Goal: Task Accomplishment & Management: Complete application form

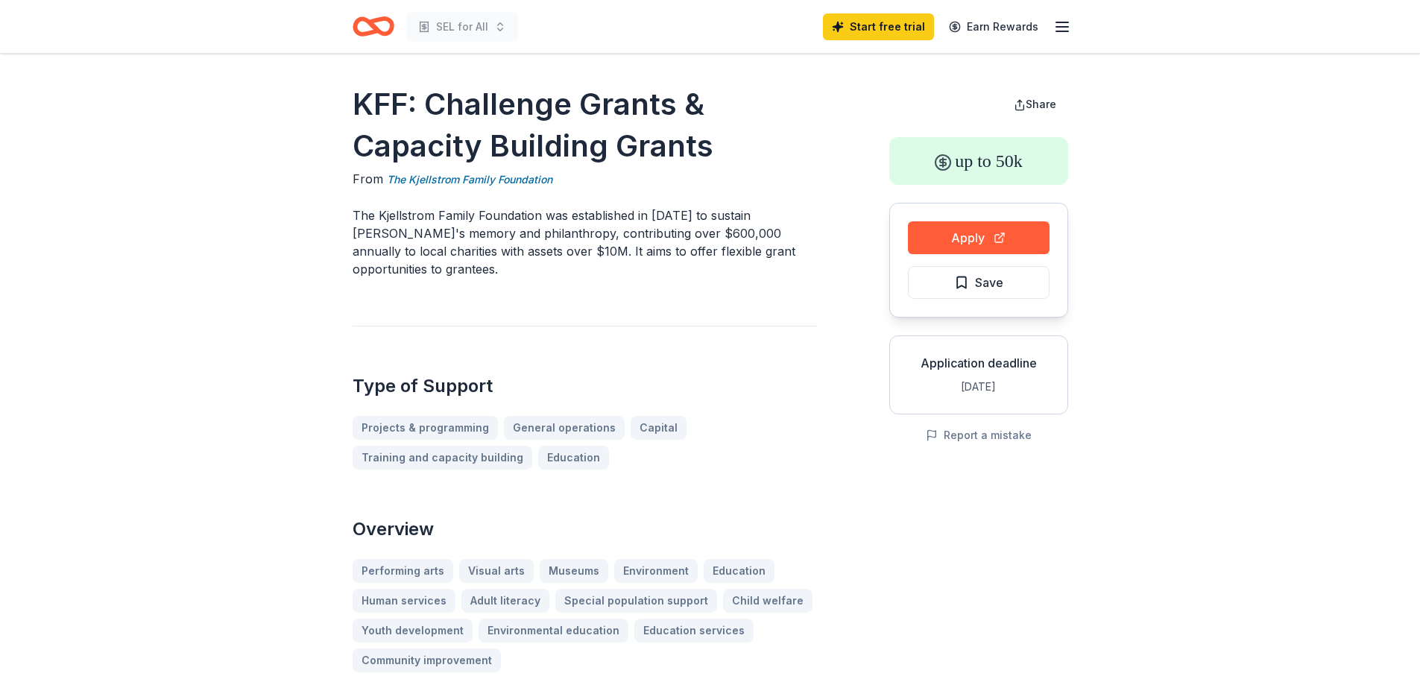
click at [386, 20] on icon "Home" at bounding box center [379, 26] width 23 height 15
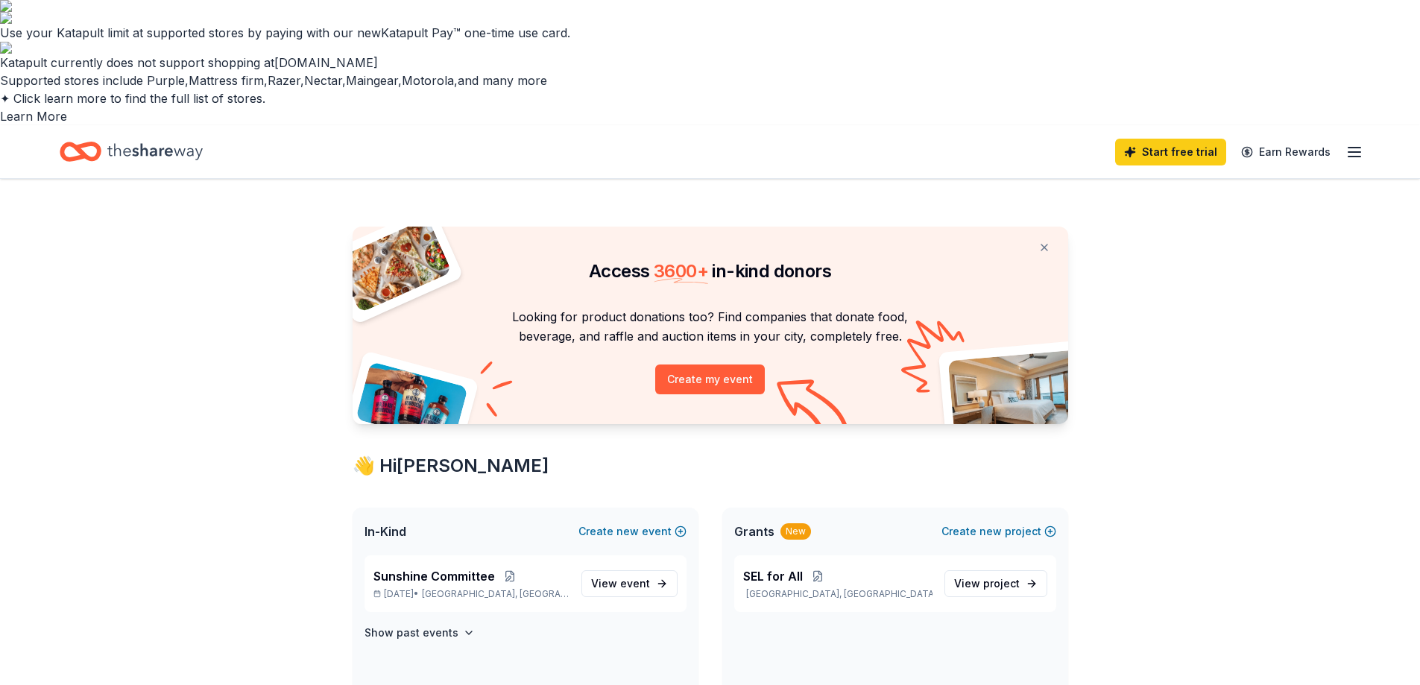
click at [99, 144] on icon "Home" at bounding box center [87, 151] width 23 height 15
click at [91, 134] on icon "Home" at bounding box center [81, 151] width 42 height 35
click at [130, 143] on icon "Home" at bounding box center [154, 151] width 95 height 16
click at [1347, 143] on icon "button" at bounding box center [1355, 152] width 18 height 18
click at [628, 575] on span "View event" at bounding box center [620, 584] width 59 height 18
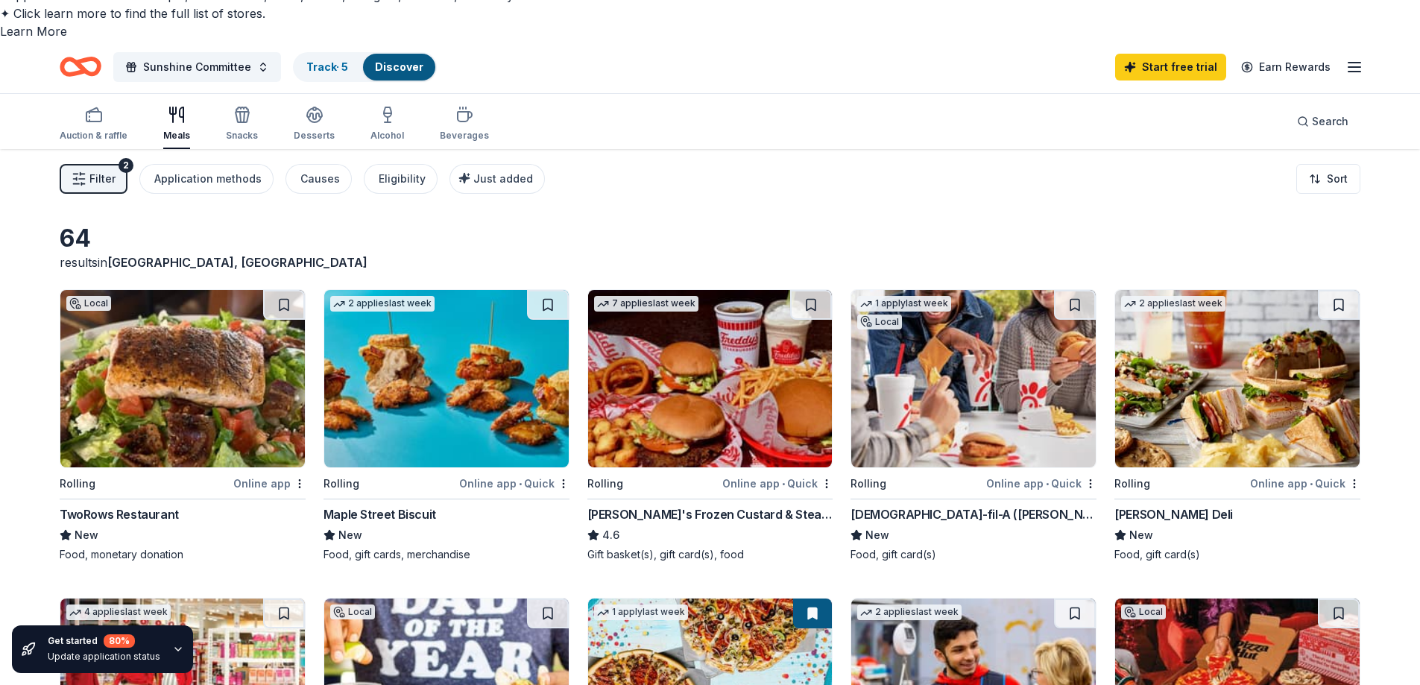
scroll to position [75, 0]
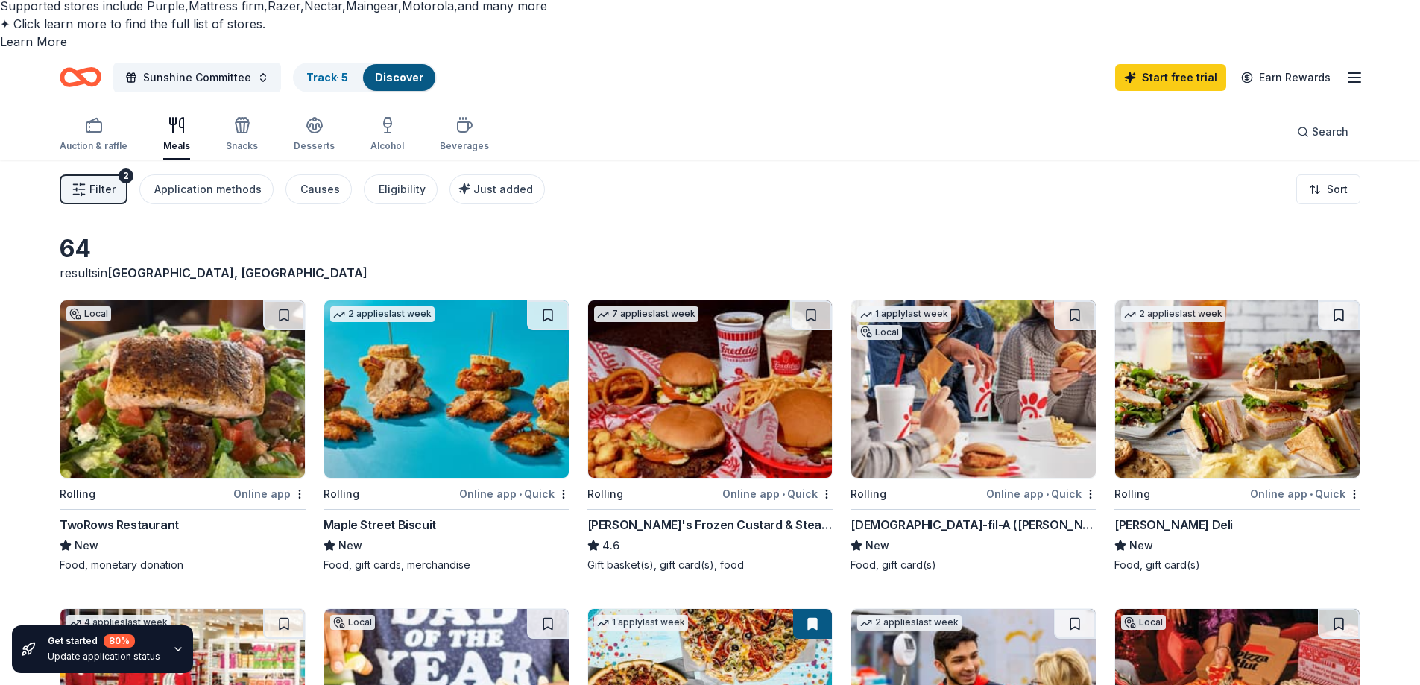
click at [154, 310] on img at bounding box center [182, 388] width 245 height 177
drag, startPoint x: 53, startPoint y: 394, endPoint x: 96, endPoint y: 397, distance: 43.4
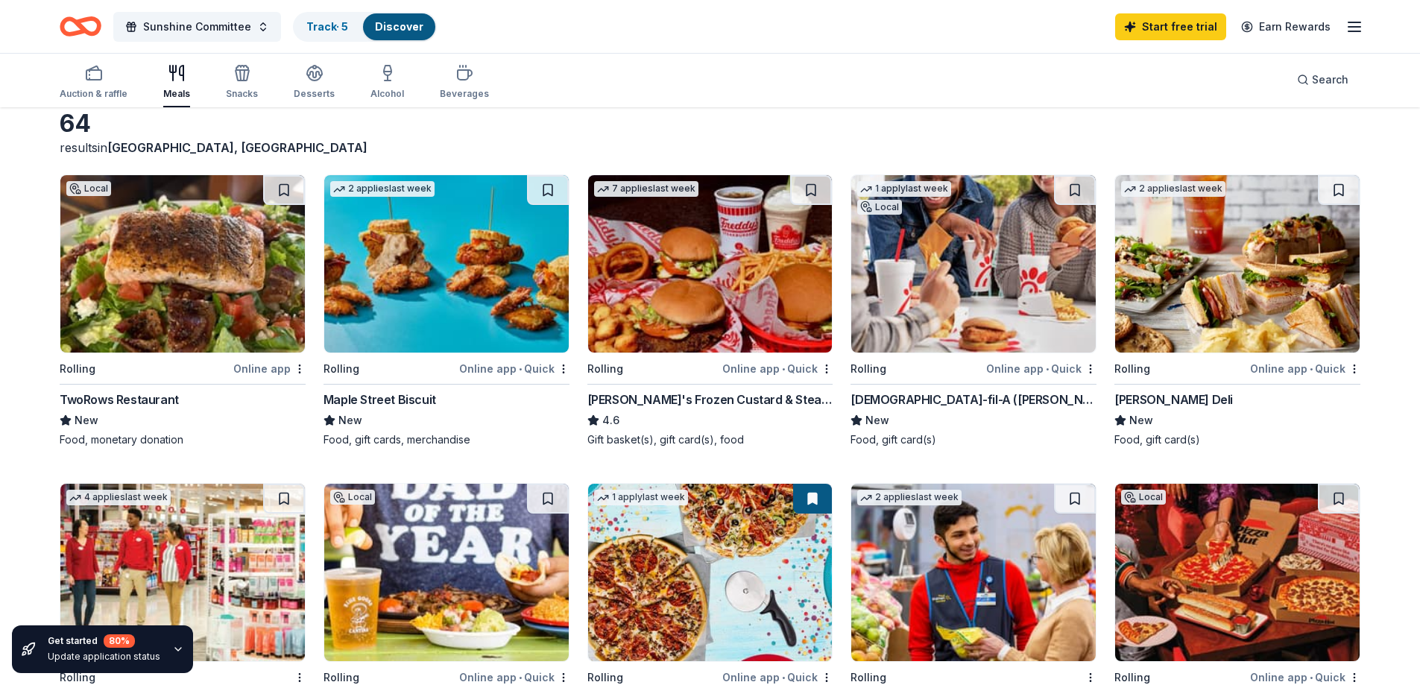
scroll to position [224, 0]
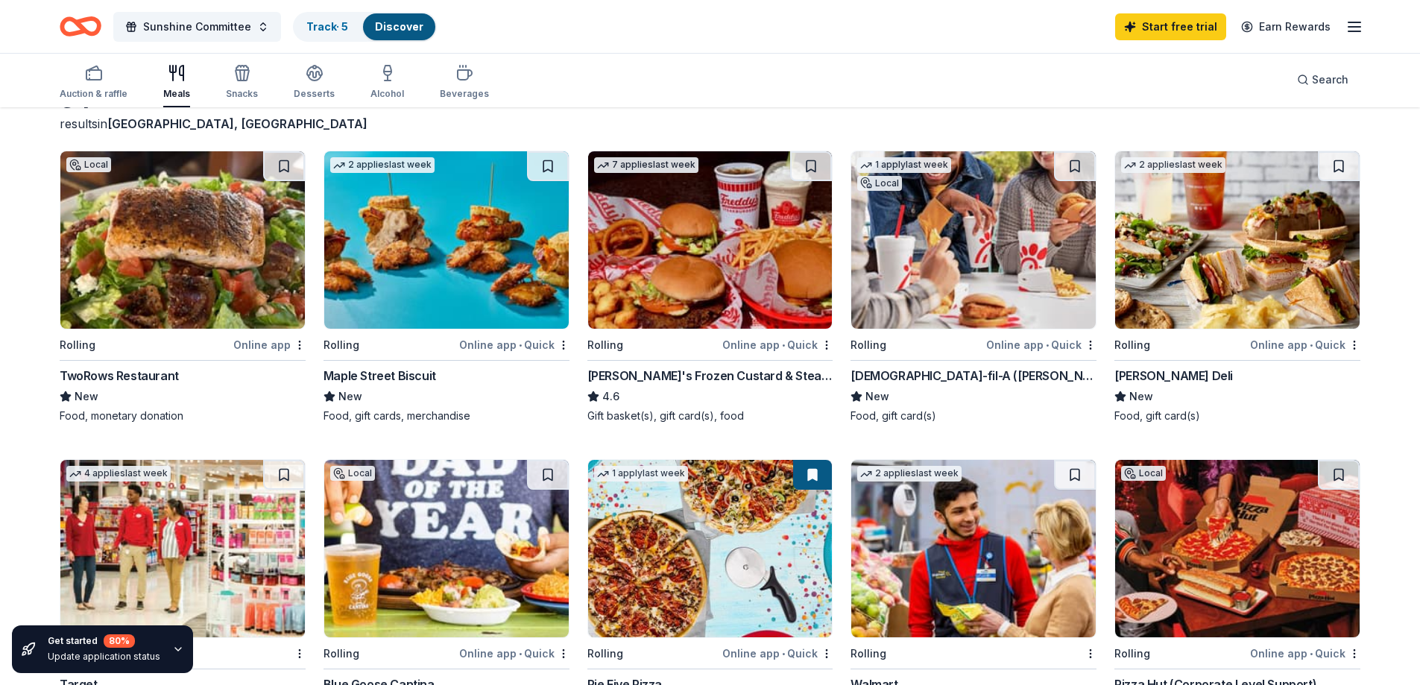
click at [452, 460] on img at bounding box center [446, 548] width 245 height 177
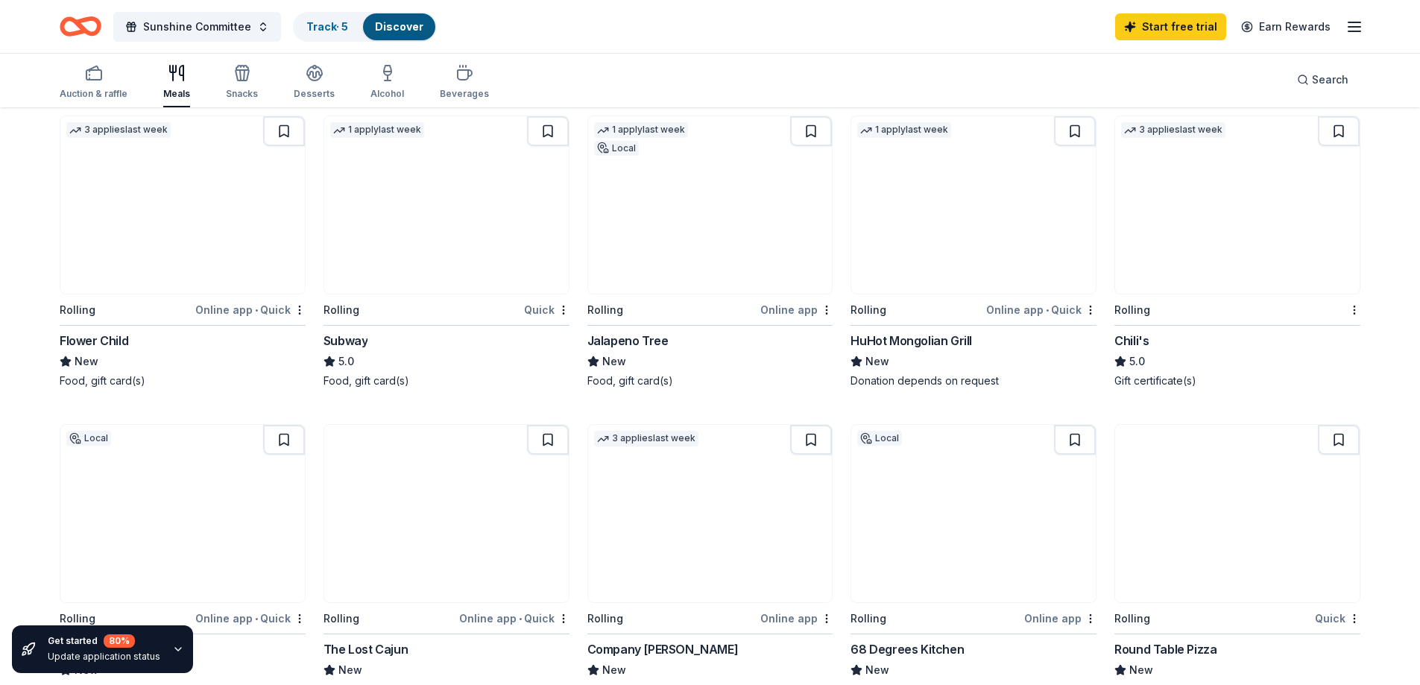
scroll to position [895, 0]
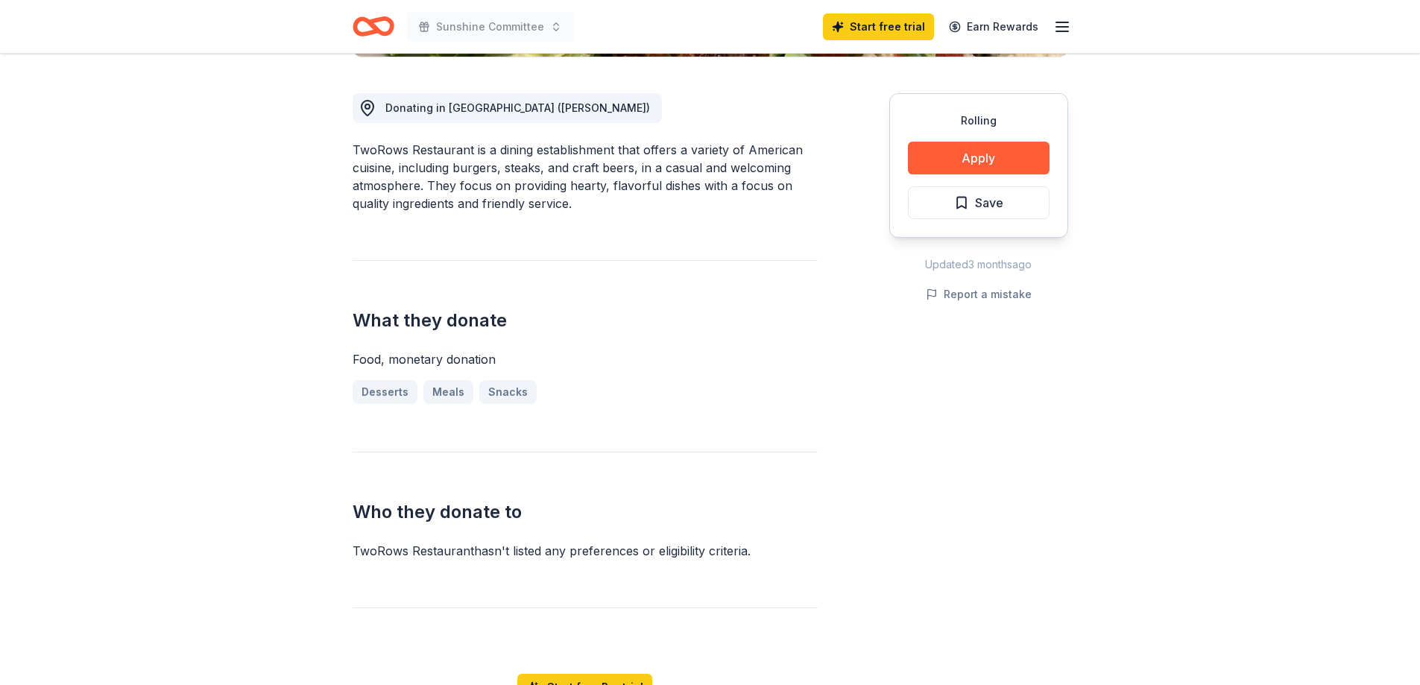
scroll to position [373, 0]
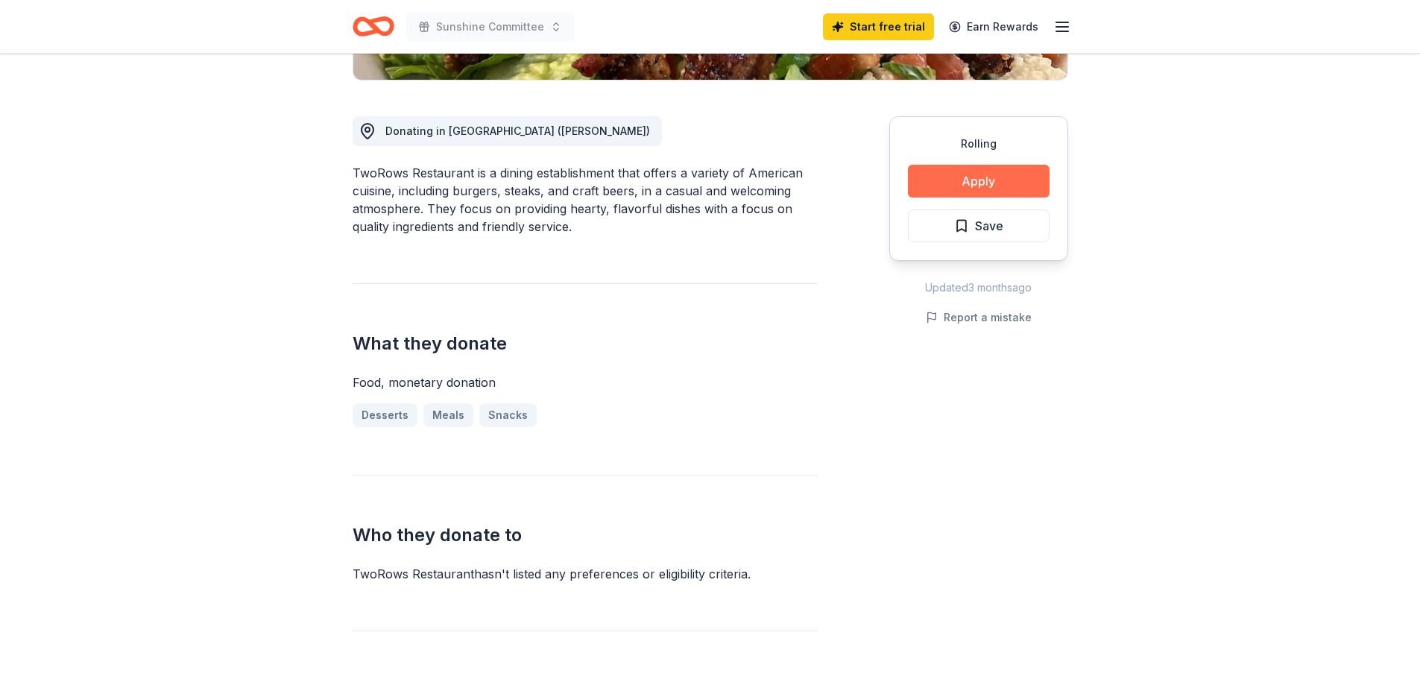
click at [971, 183] on button "Apply" at bounding box center [979, 181] width 142 height 33
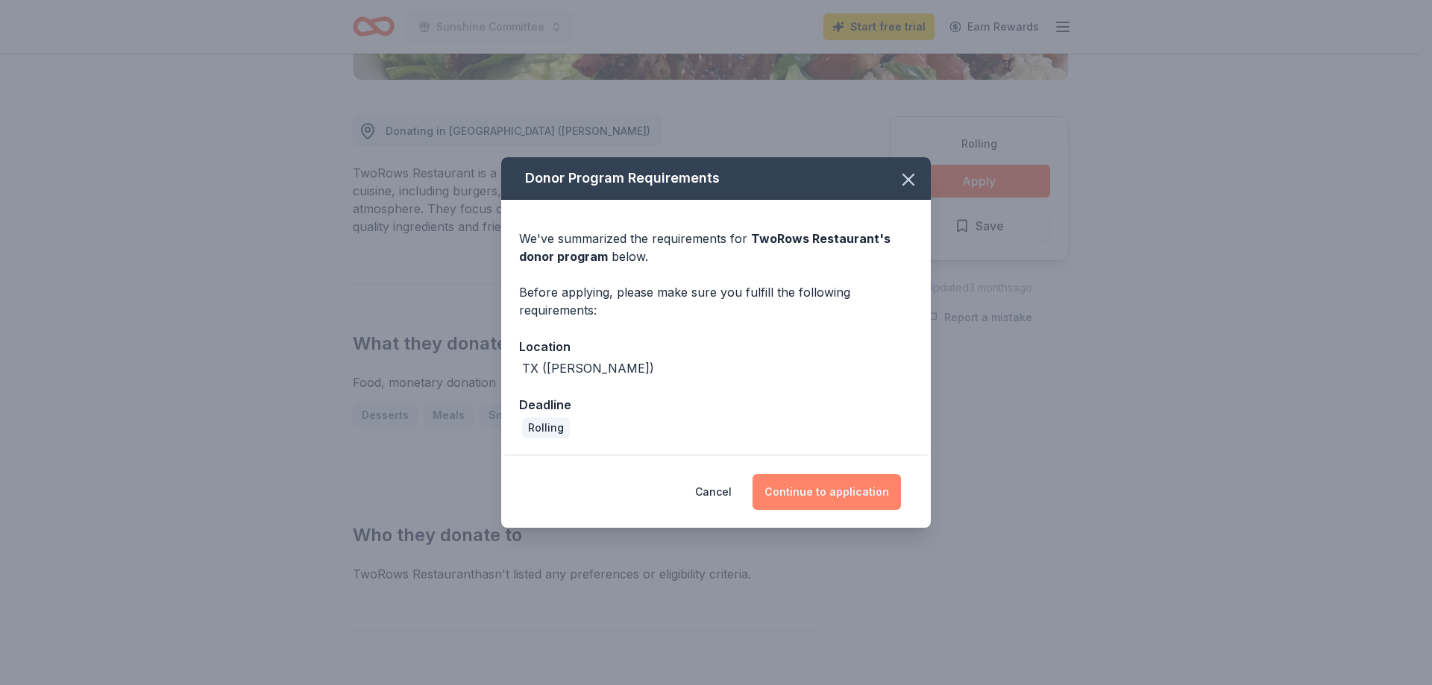
click at [835, 490] on button "Continue to application" at bounding box center [826, 492] width 148 height 36
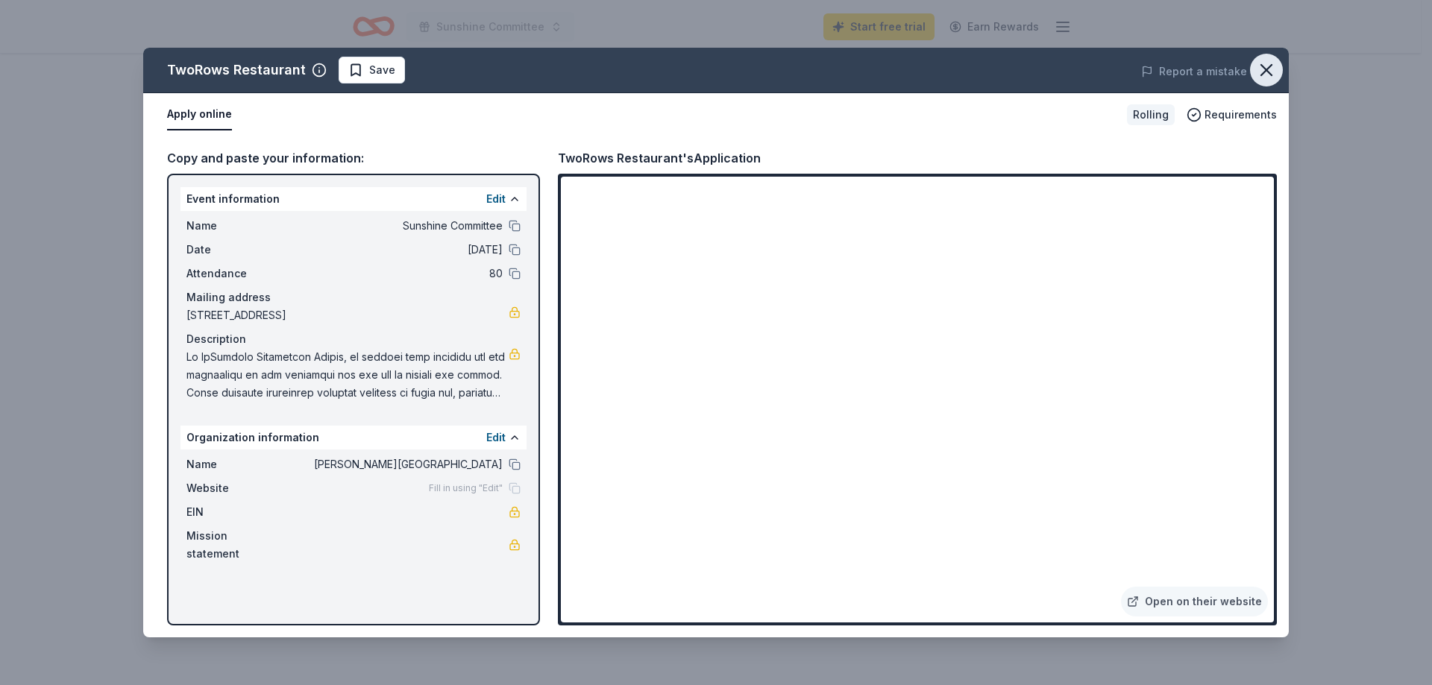
click at [1262, 71] on icon "button" at bounding box center [1266, 70] width 21 height 21
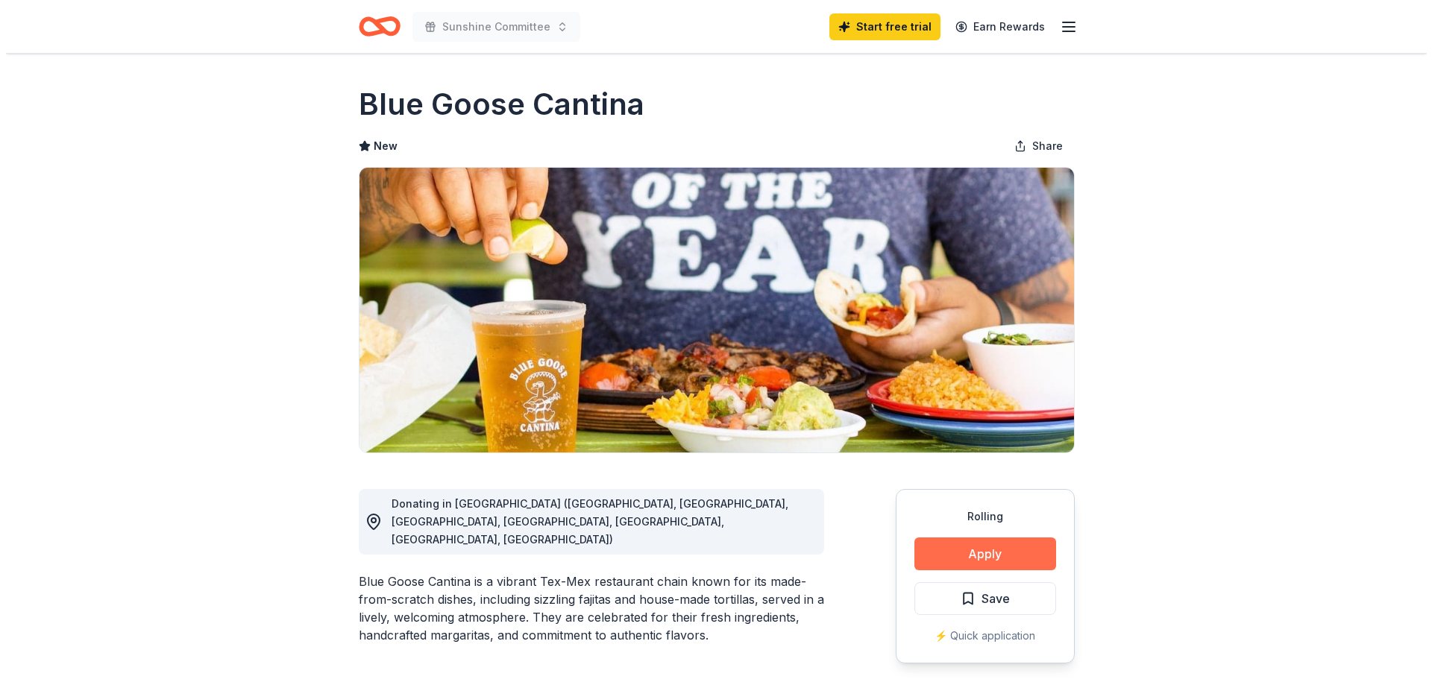
scroll to position [224, 0]
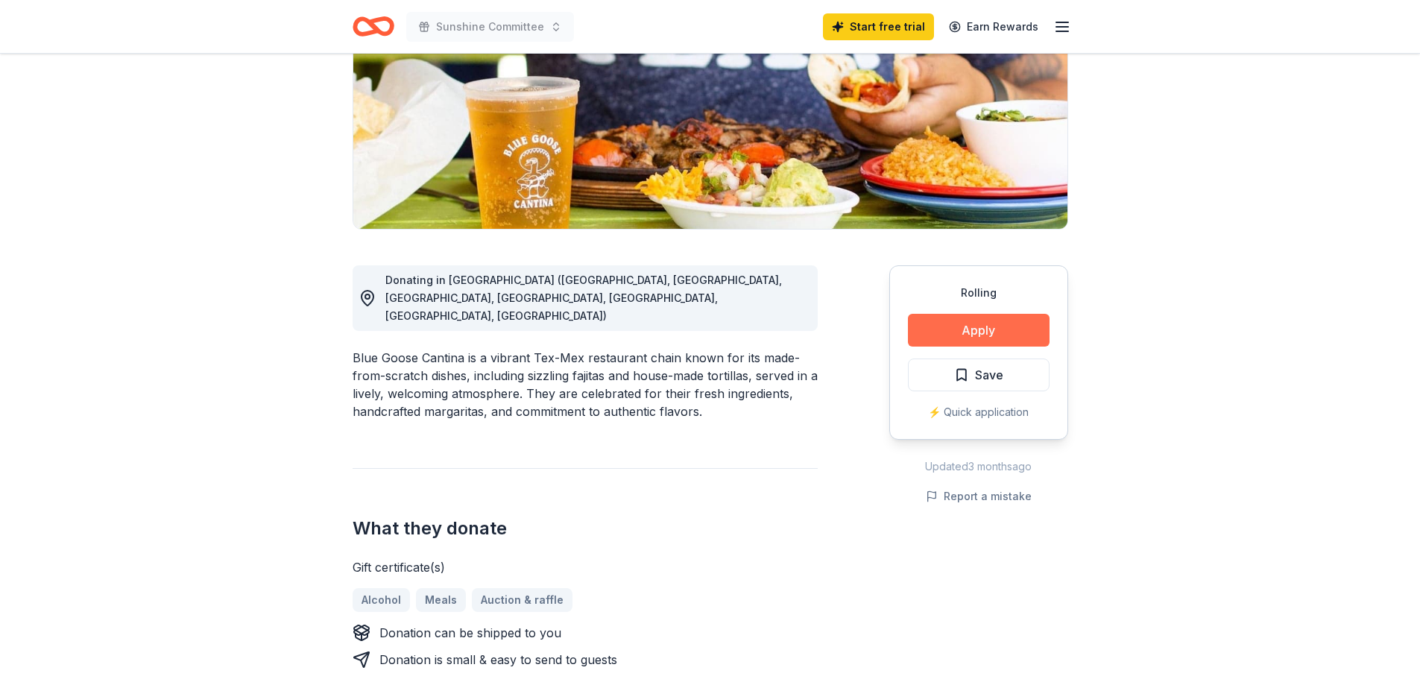
click at [984, 339] on button "Apply" at bounding box center [979, 330] width 142 height 33
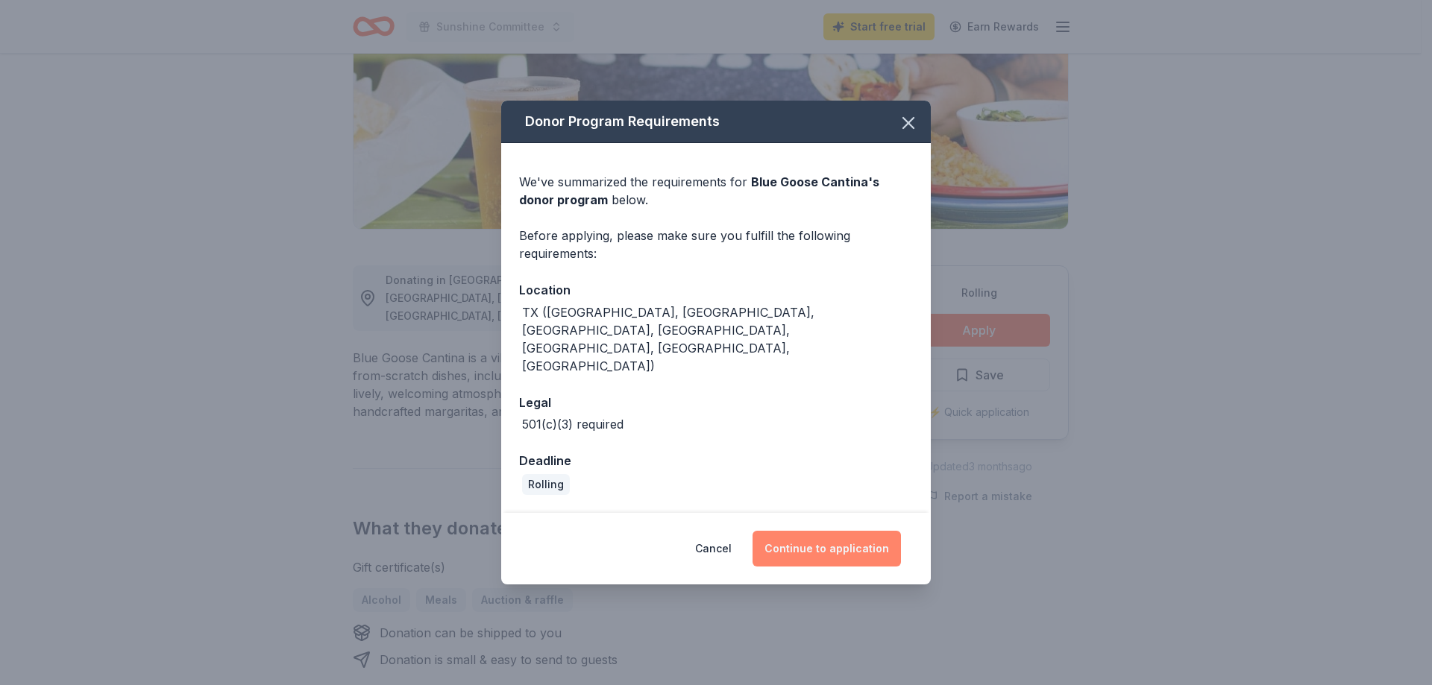
click at [852, 531] on button "Continue to application" at bounding box center [826, 549] width 148 height 36
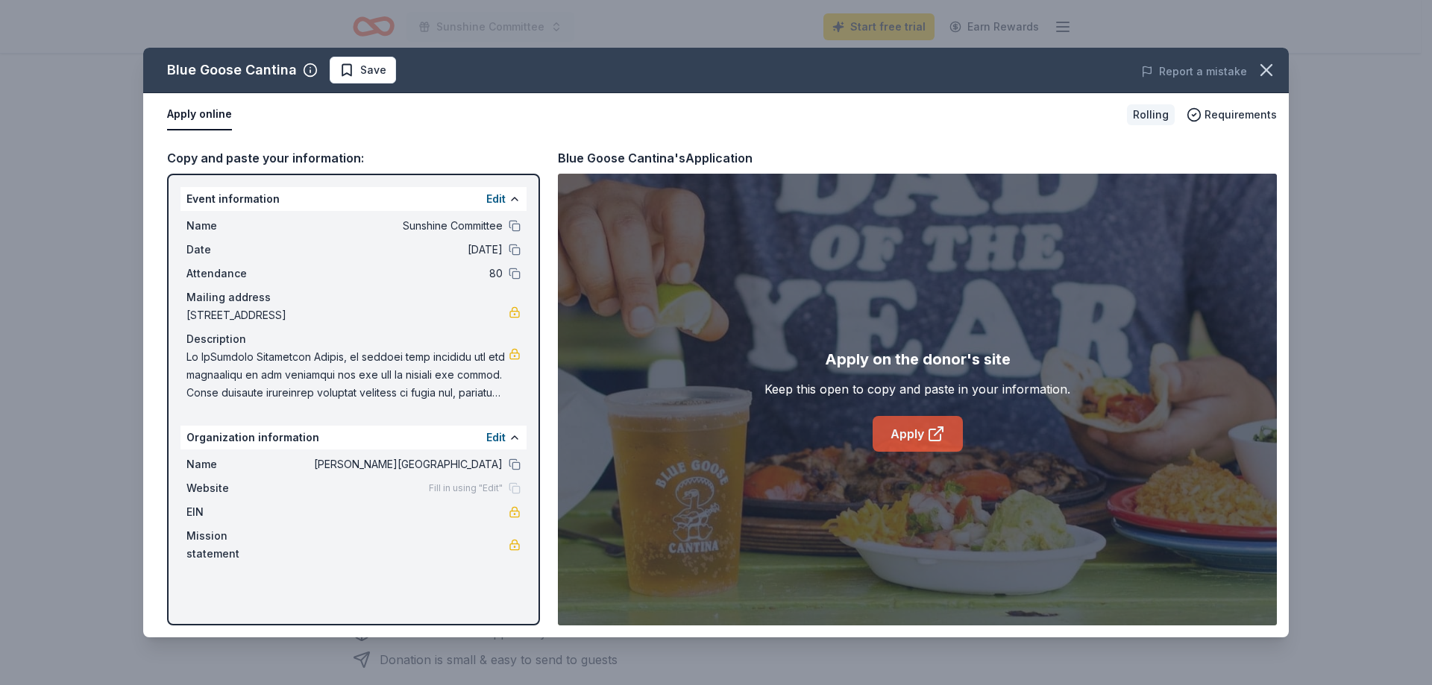
click at [916, 432] on link "Apply" at bounding box center [917, 434] width 90 height 36
